Goal: Entertainment & Leisure: Consume media (video, audio)

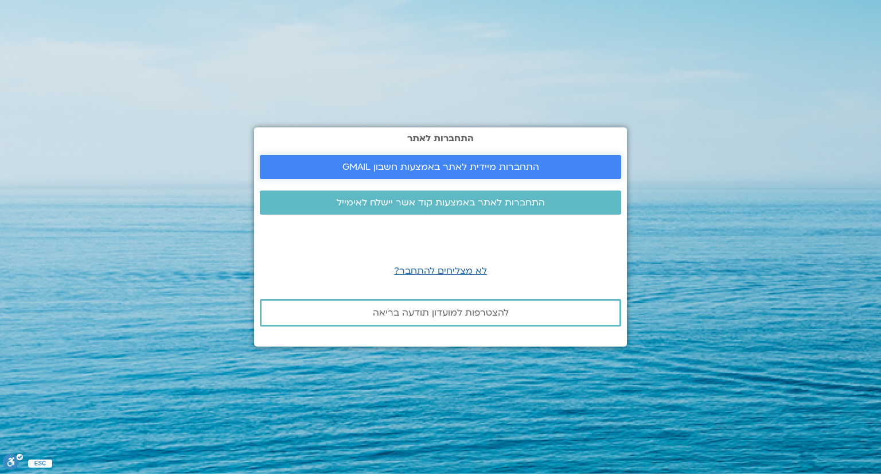
click at [411, 169] on span "התחברות מיידית לאתר באמצעות חשבון GMAIL" at bounding box center [441, 167] width 197 height 10
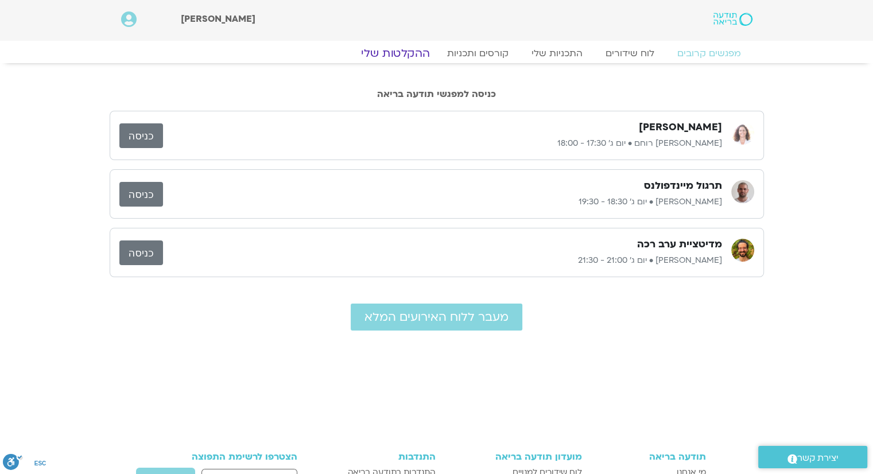
click at [411, 56] on link "ההקלטות שלי" at bounding box center [395, 53] width 96 height 14
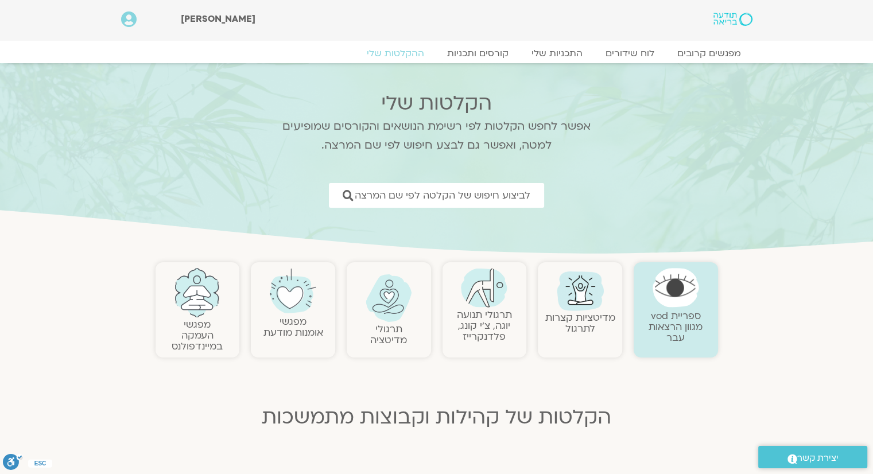
click at [507, 310] on link "תרגולי תנועה יוגה, צ׳י קונג, פלדנקרייז" at bounding box center [484, 325] width 55 height 35
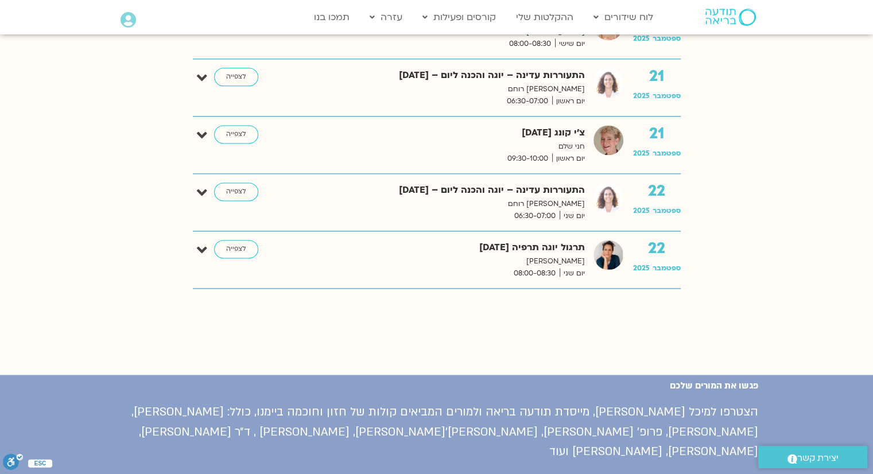
scroll to position [1492, 0]
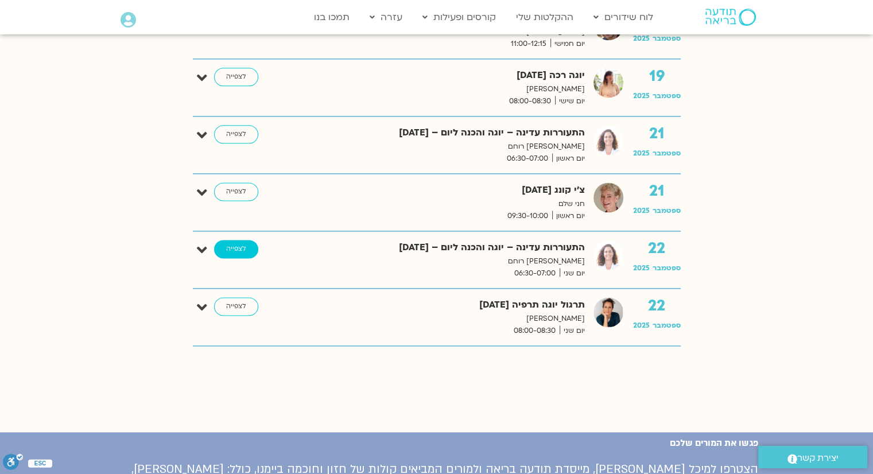
click at [246, 244] on link "לצפייה" at bounding box center [236, 249] width 44 height 18
